Goal: Information Seeking & Learning: Learn about a topic

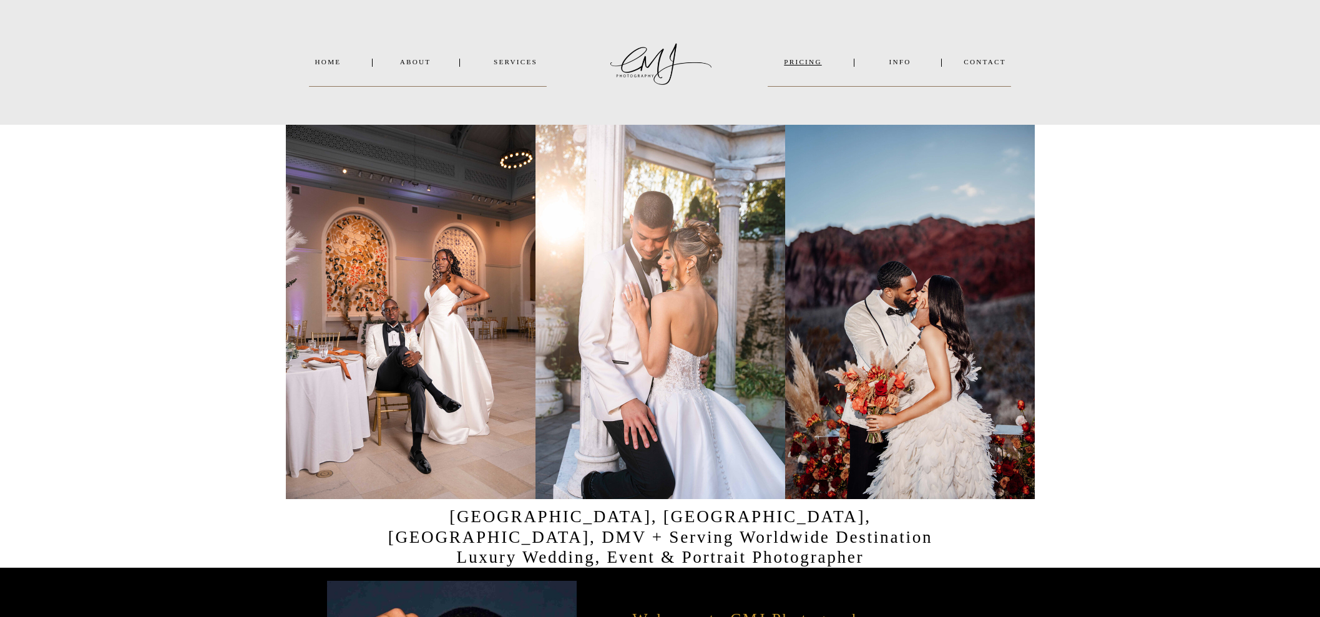
click at [800, 62] on nav "PRICING" at bounding box center [803, 62] width 70 height 9
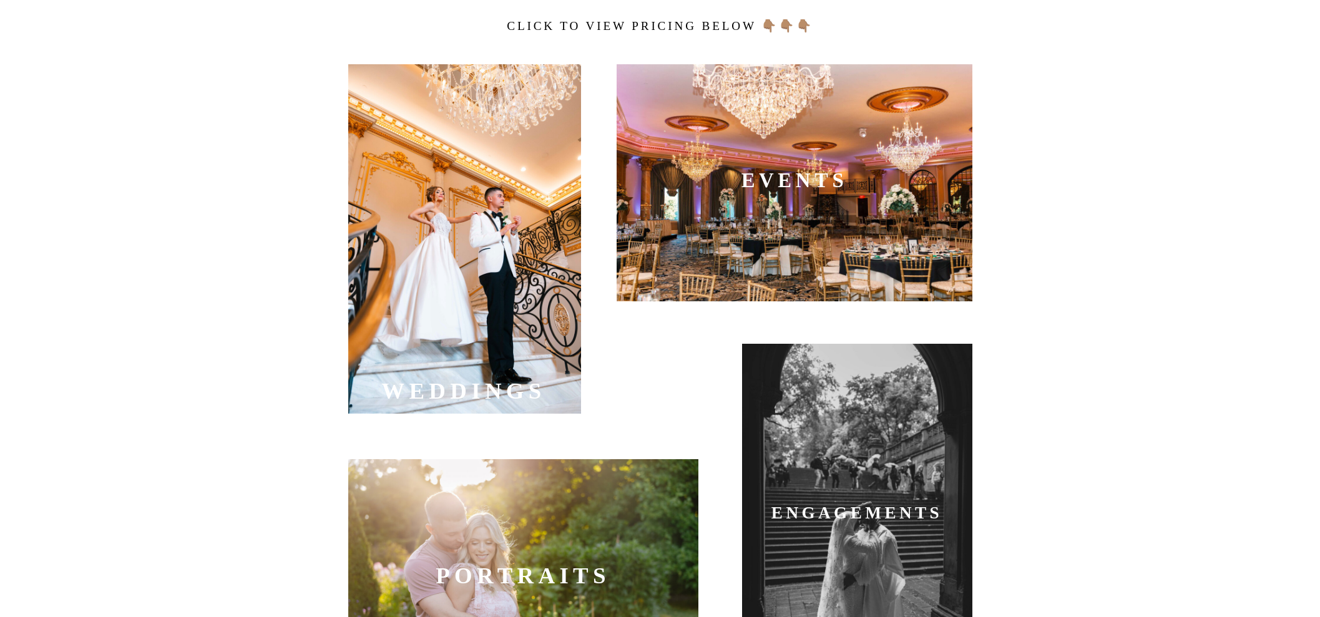
scroll to position [410, 0]
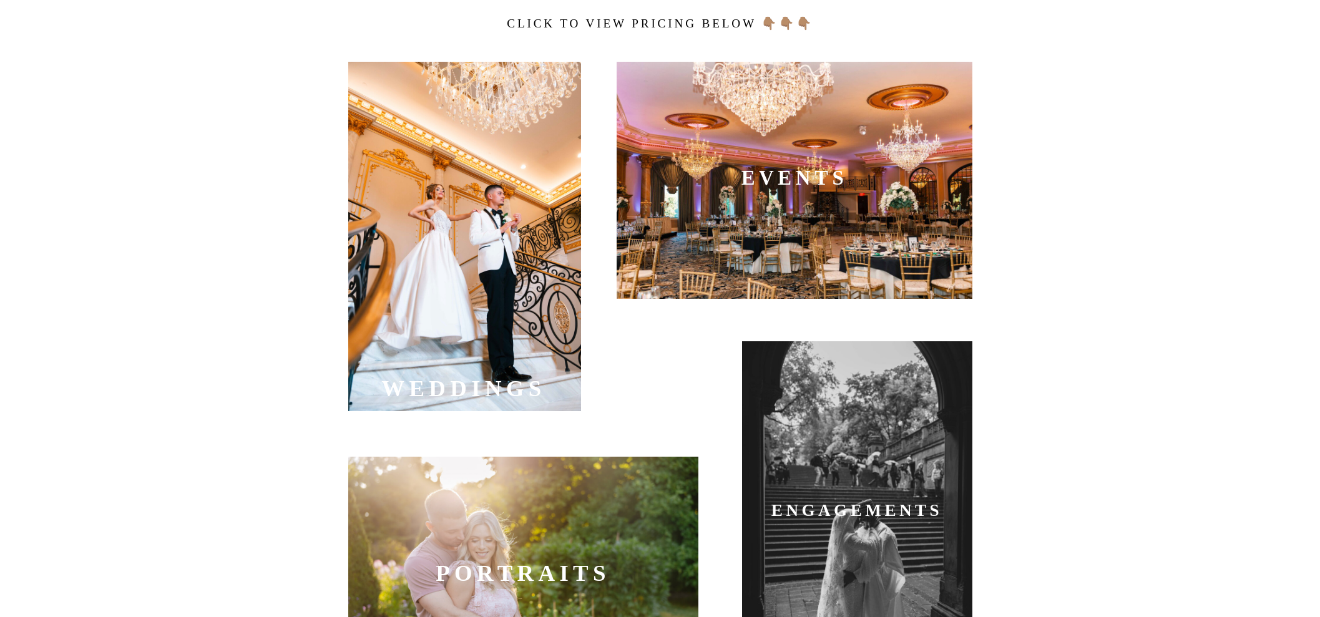
click at [426, 299] on div at bounding box center [464, 237] width 233 height 350
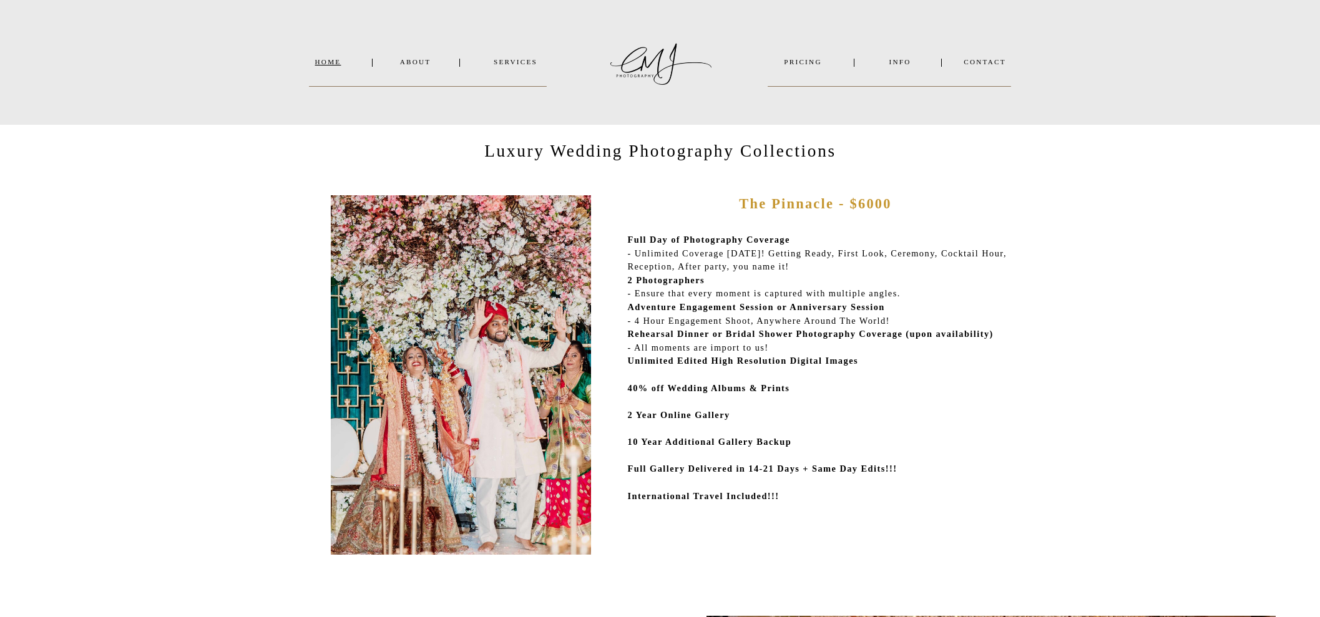
click at [317, 62] on nav "Home" at bounding box center [328, 62] width 37 height 9
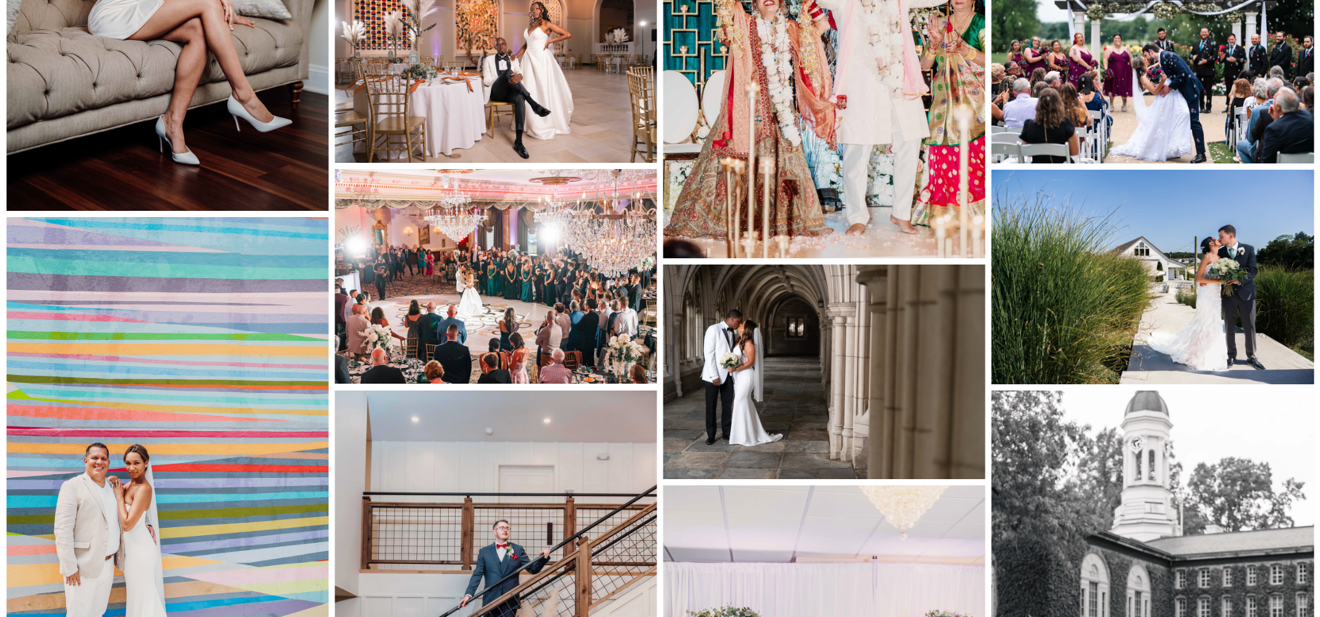
scroll to position [5671, 0]
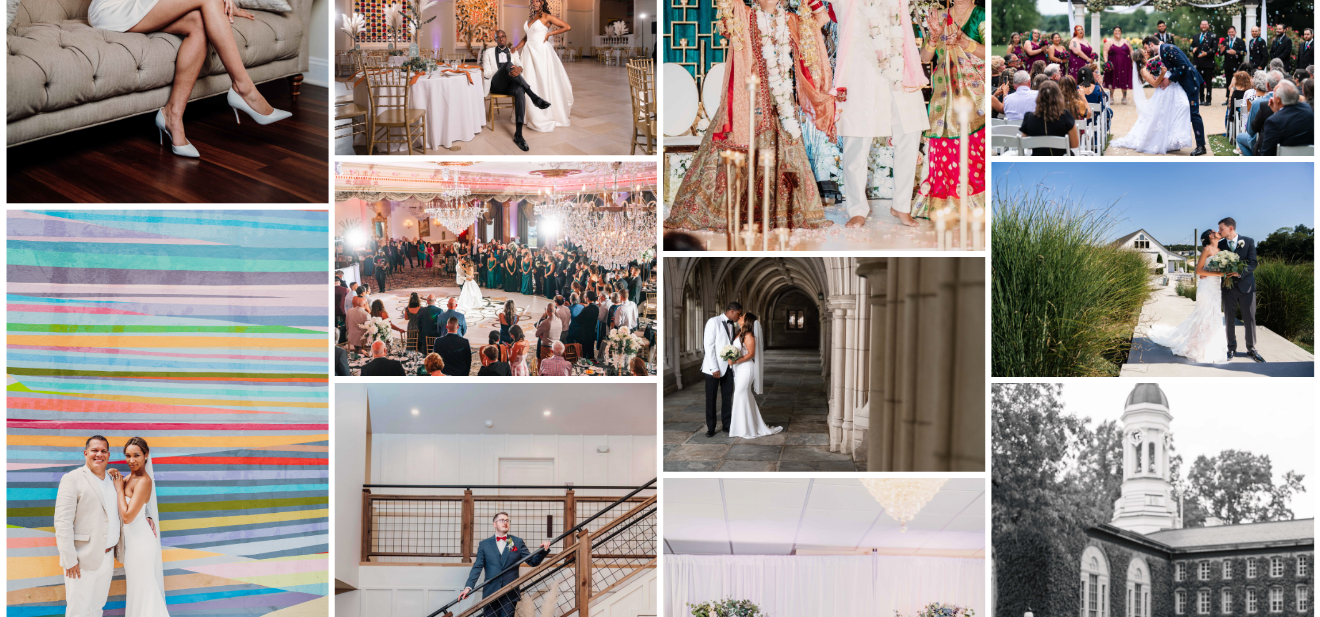
click at [1063, 473] on img at bounding box center [1153, 624] width 322 height 483
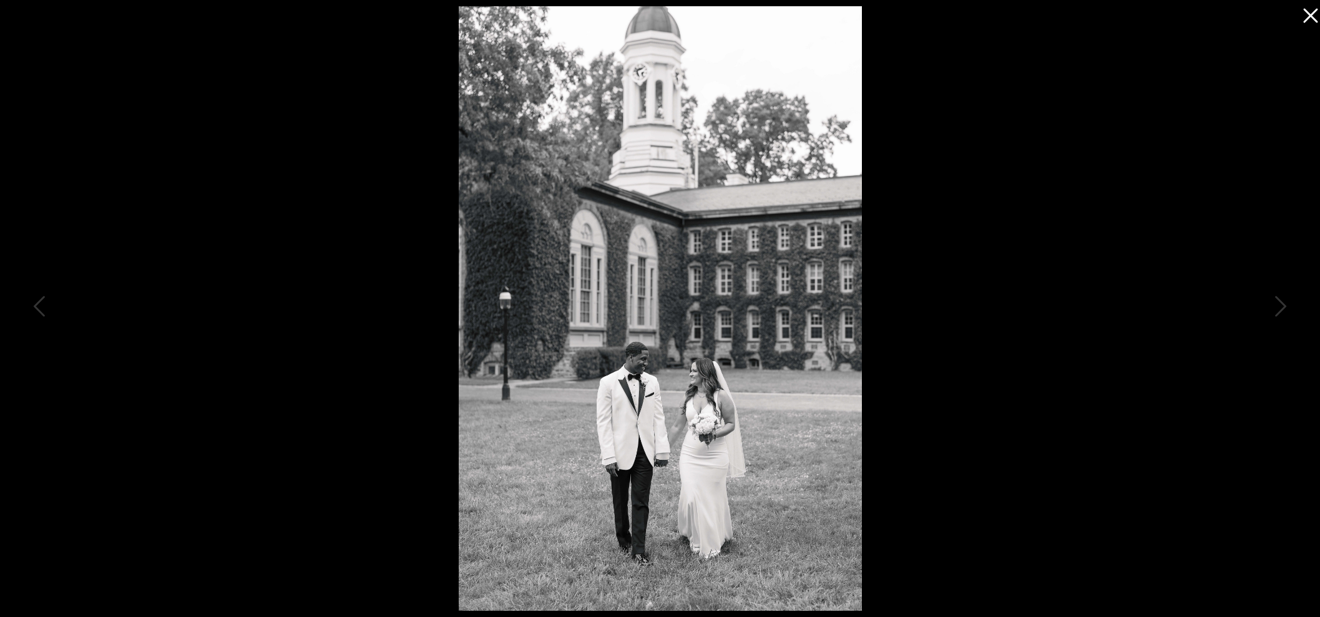
click at [1305, 11] on icon at bounding box center [1310, 16] width 14 height 14
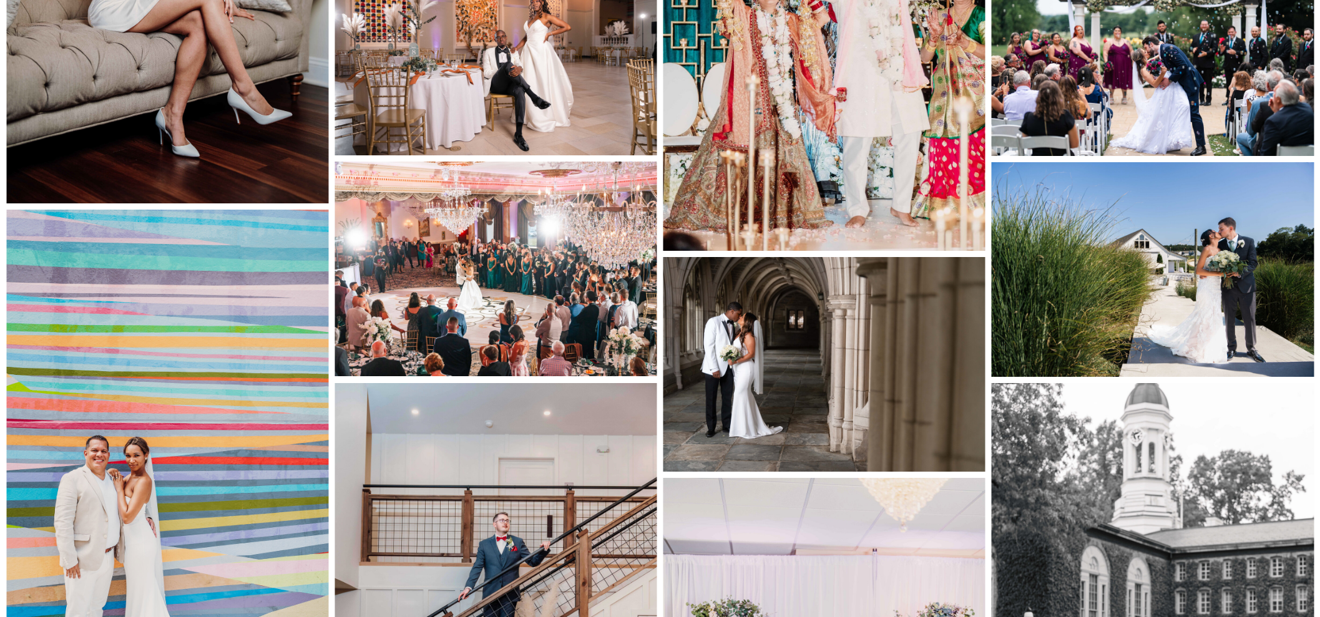
click at [517, 272] on img at bounding box center [496, 269] width 322 height 215
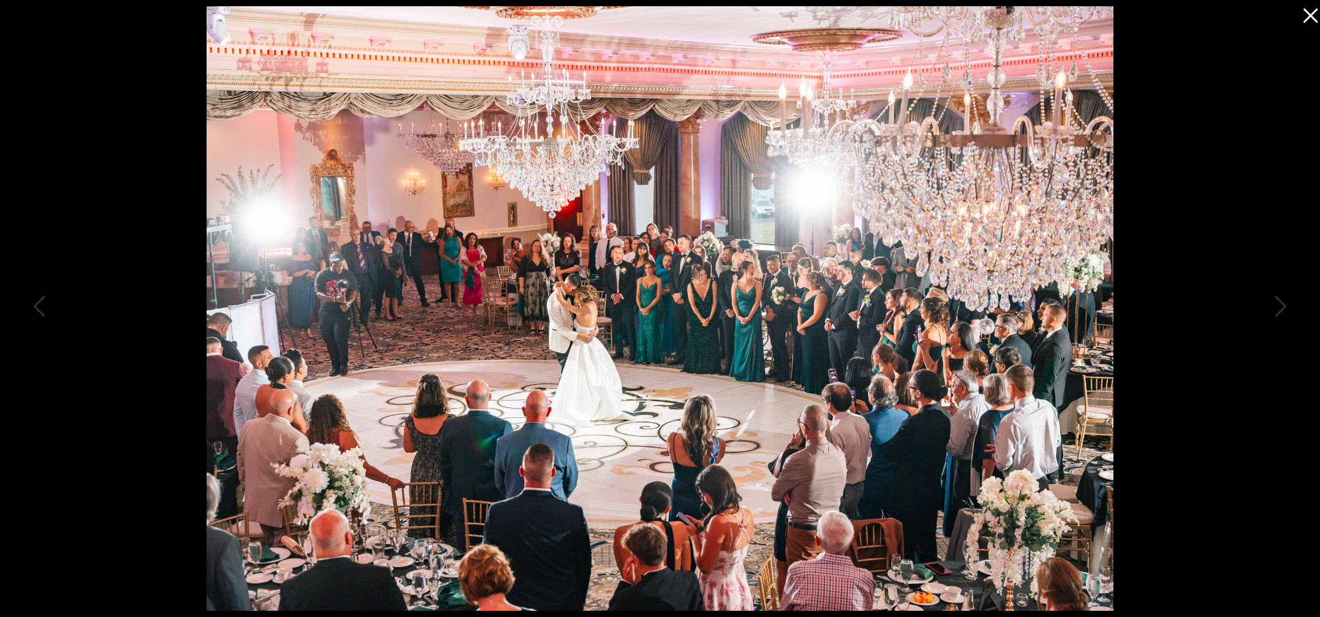
click at [1308, 17] on icon at bounding box center [1310, 16] width 14 height 14
